Goal: Information Seeking & Learning: Learn about a topic

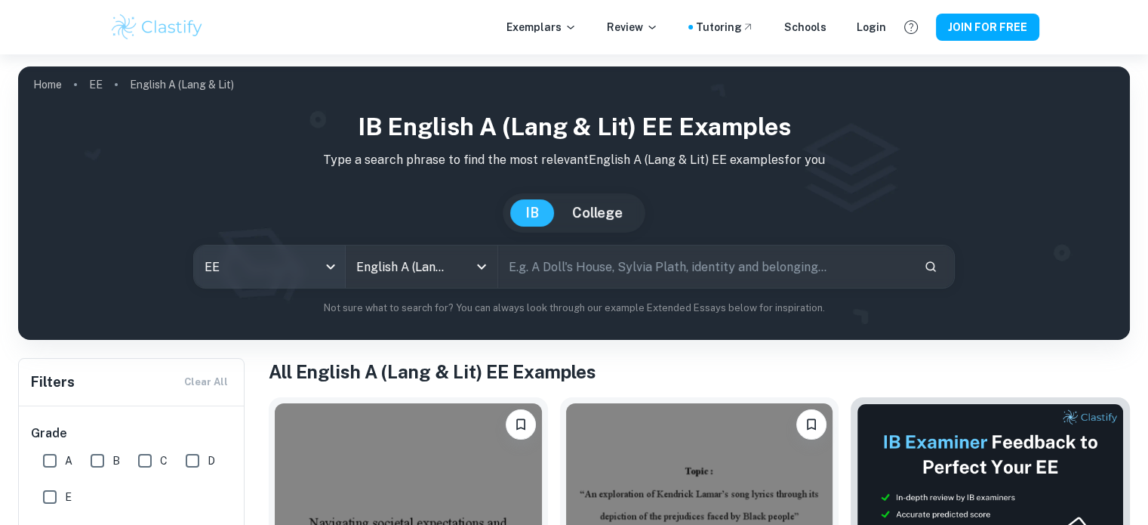
click at [322, 259] on body "We value your privacy We use cookies to enhance your browsing experience, serve…" at bounding box center [574, 316] width 1148 height 525
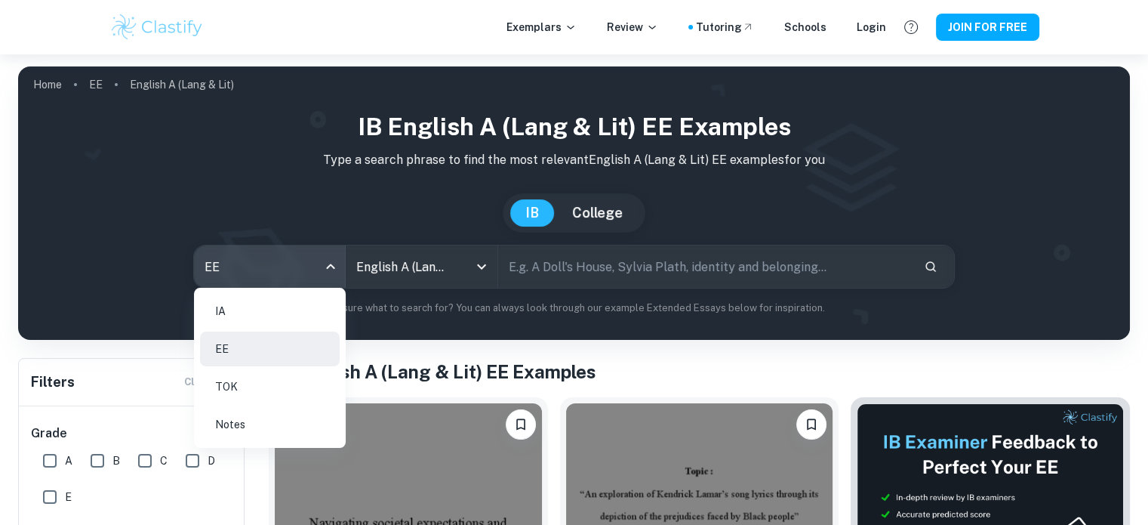
click at [303, 310] on li "IA" at bounding box center [270, 311] width 140 height 35
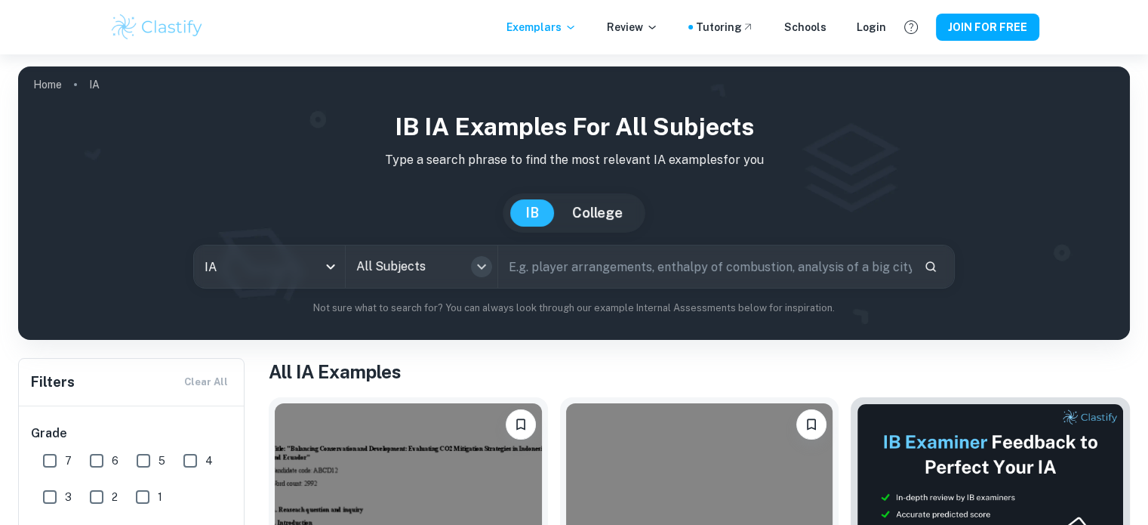
click at [484, 266] on icon "Open" at bounding box center [481, 266] width 9 height 5
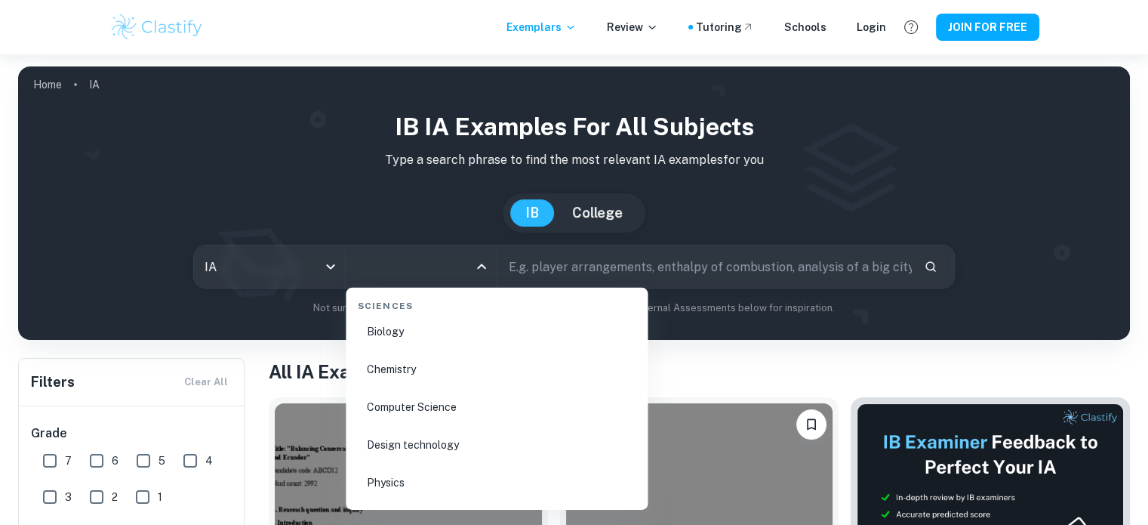
scroll to position [2363, 0]
click at [377, 486] on li "Physics" at bounding box center [497, 481] width 290 height 35
type input "Physics"
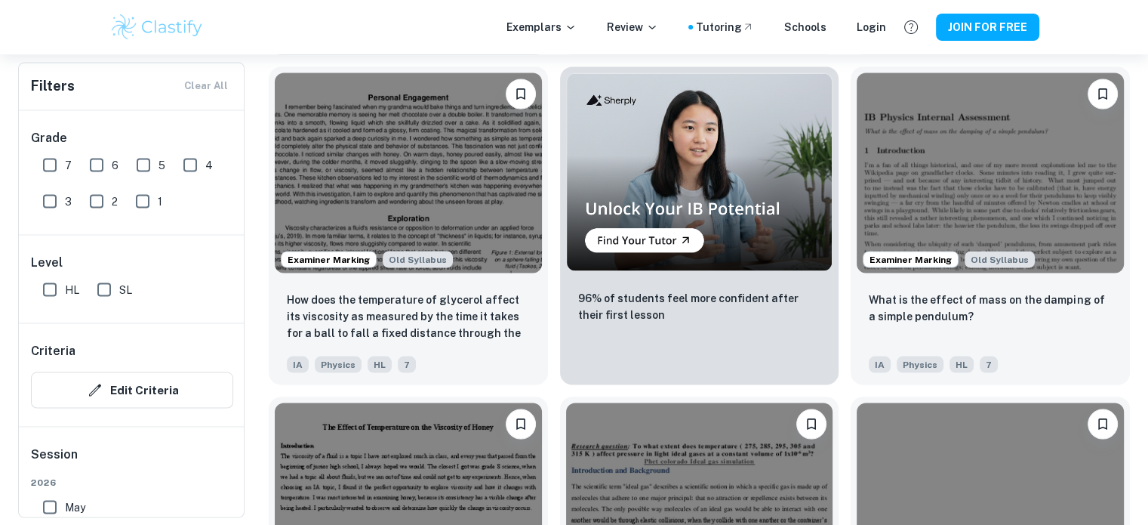
scroll to position [2760, 0]
